Goal: Information Seeking & Learning: Learn about a topic

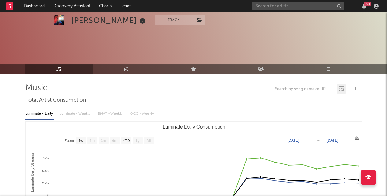
select select "1w"
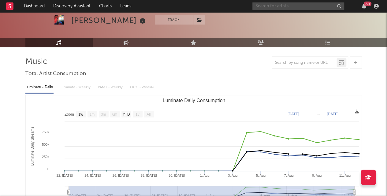
click at [304, 9] on input "text" at bounding box center [298, 6] width 92 height 8
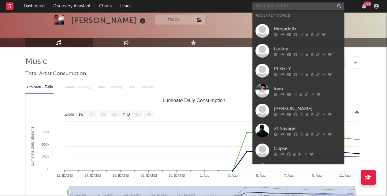
paste input "JayDon"
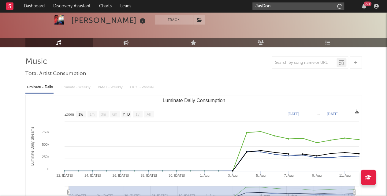
type input "JayDon"
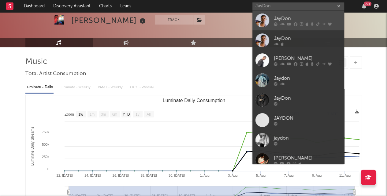
click at [286, 16] on div "JayDon" at bounding box center [307, 18] width 67 height 7
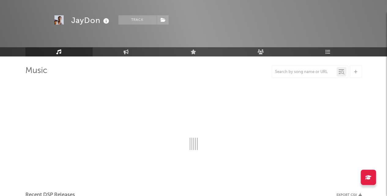
scroll to position [26, 0]
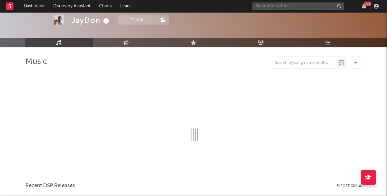
select select "6m"
